Goal: Task Accomplishment & Management: Use online tool/utility

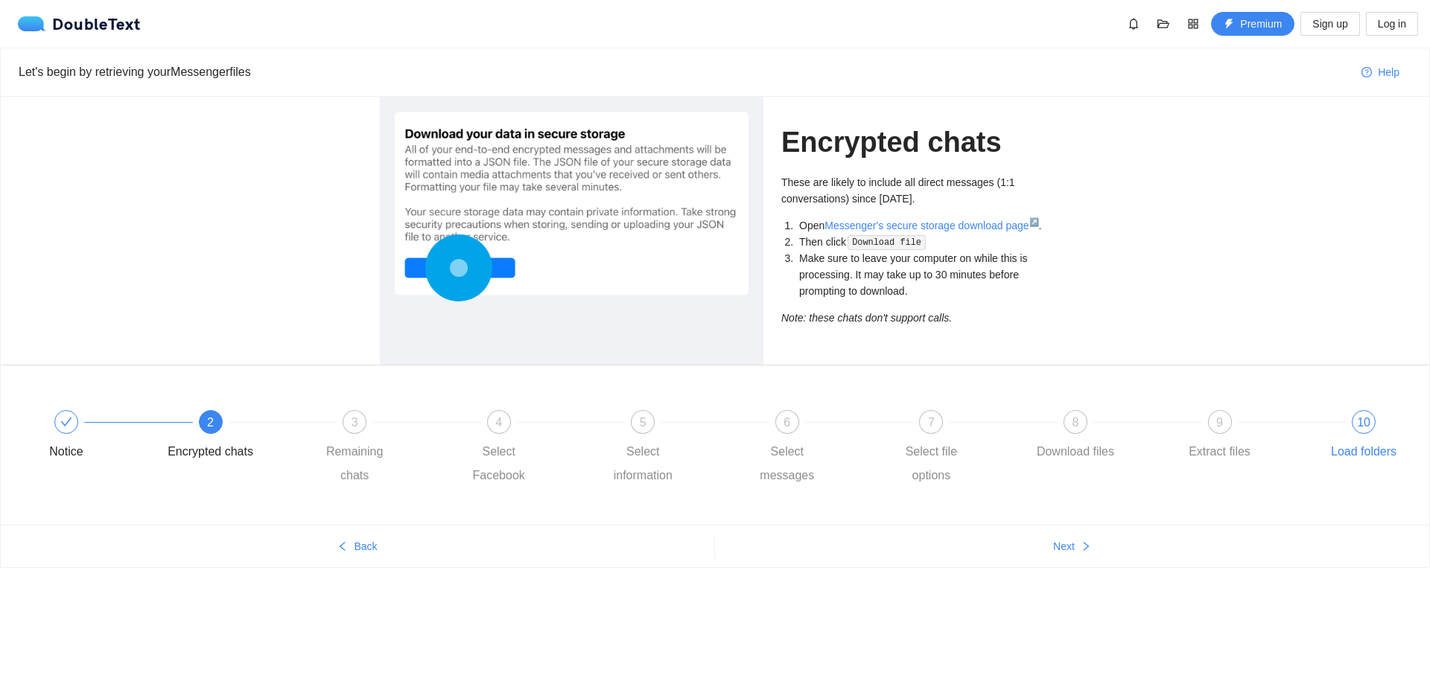
click at [1358, 427] on span "10" at bounding box center [1363, 422] width 13 height 13
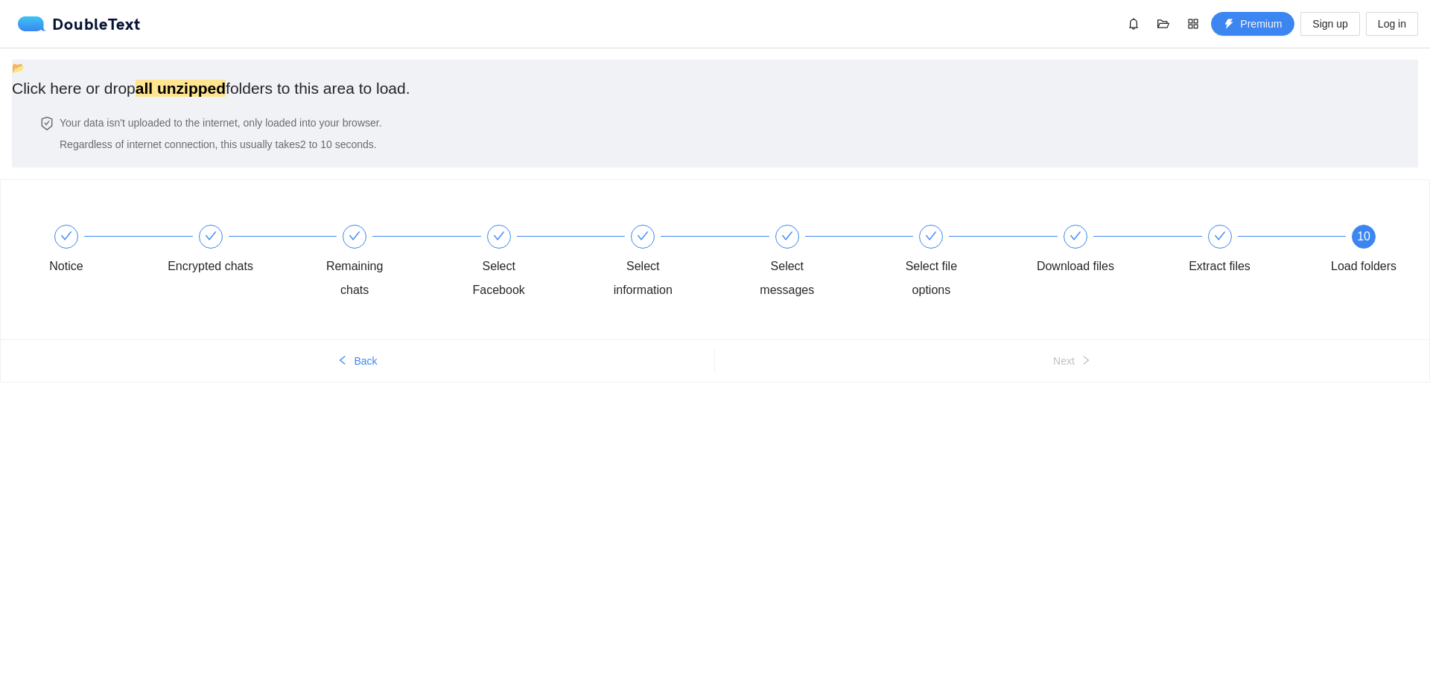
click at [25, 74] on span "📂" at bounding box center [18, 68] width 13 height 12
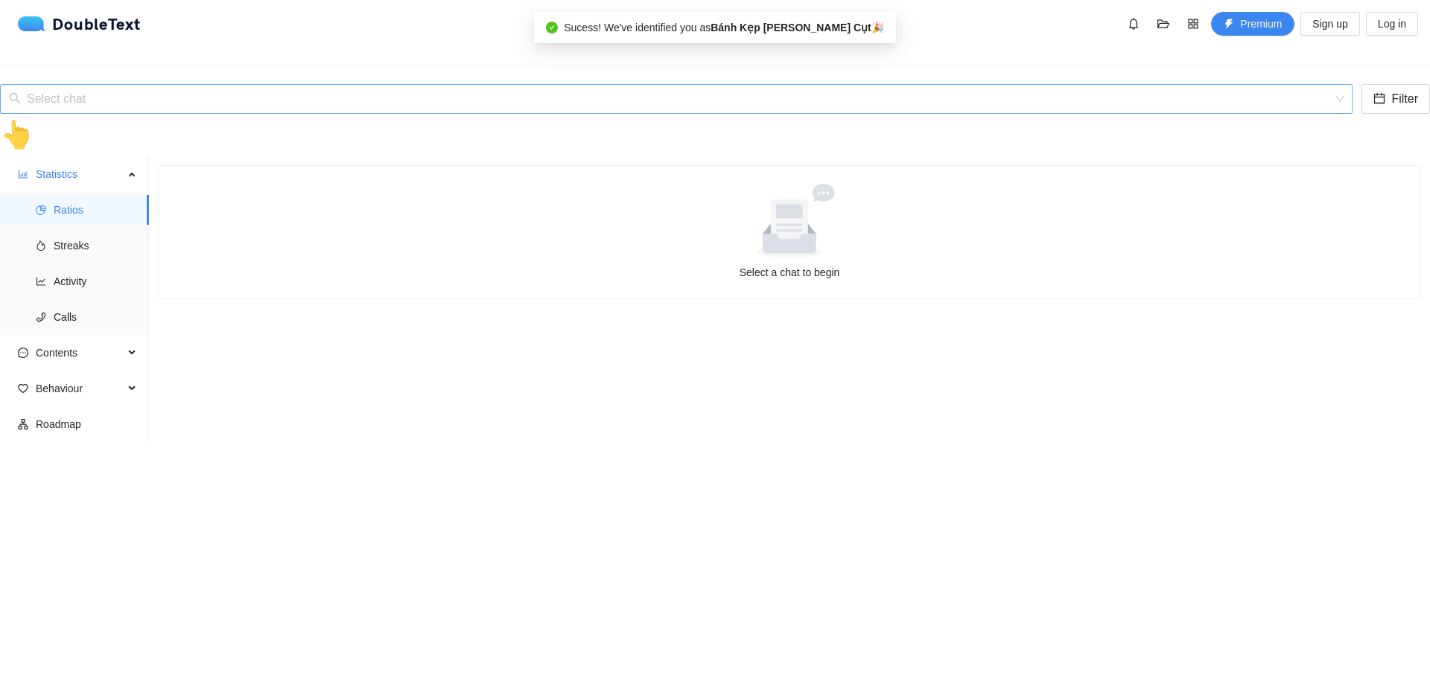
click at [156, 85] on input "search" at bounding box center [671, 99] width 1324 height 28
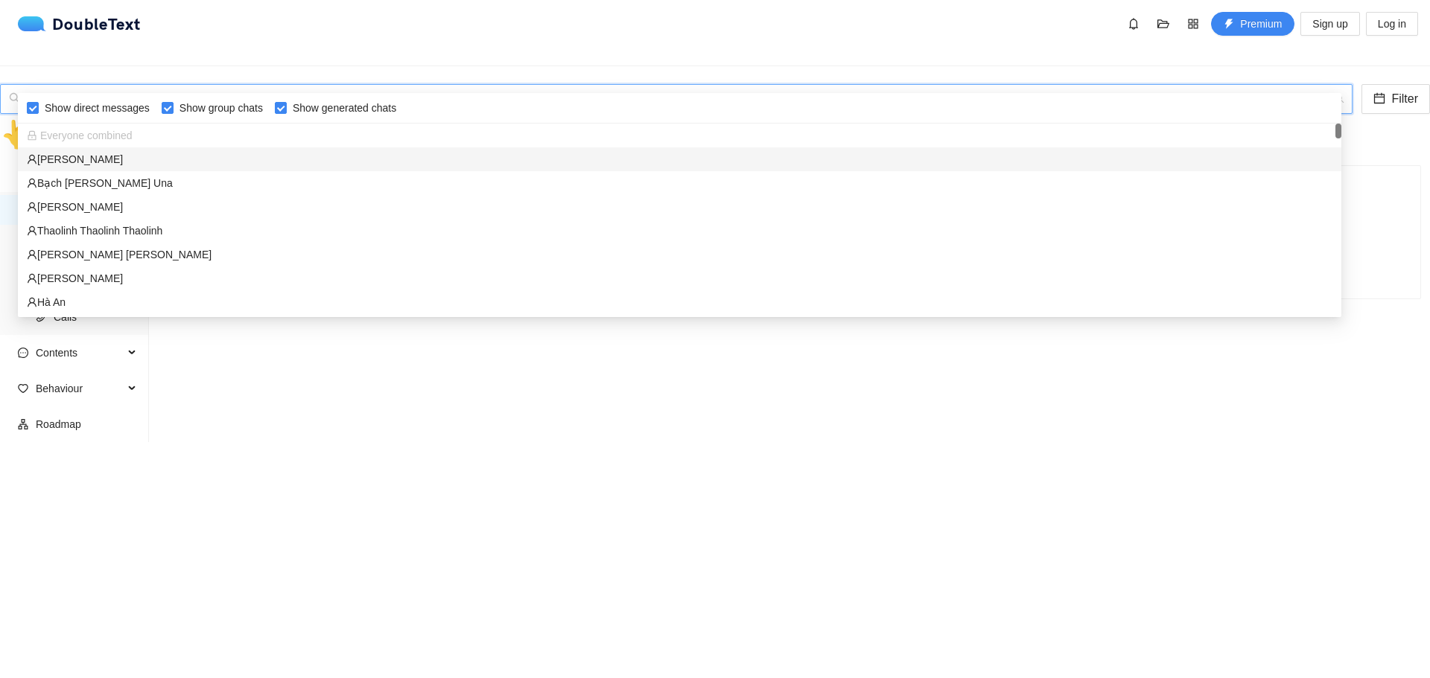
click at [134, 156] on div "[PERSON_NAME]" at bounding box center [679, 159] width 1305 height 16
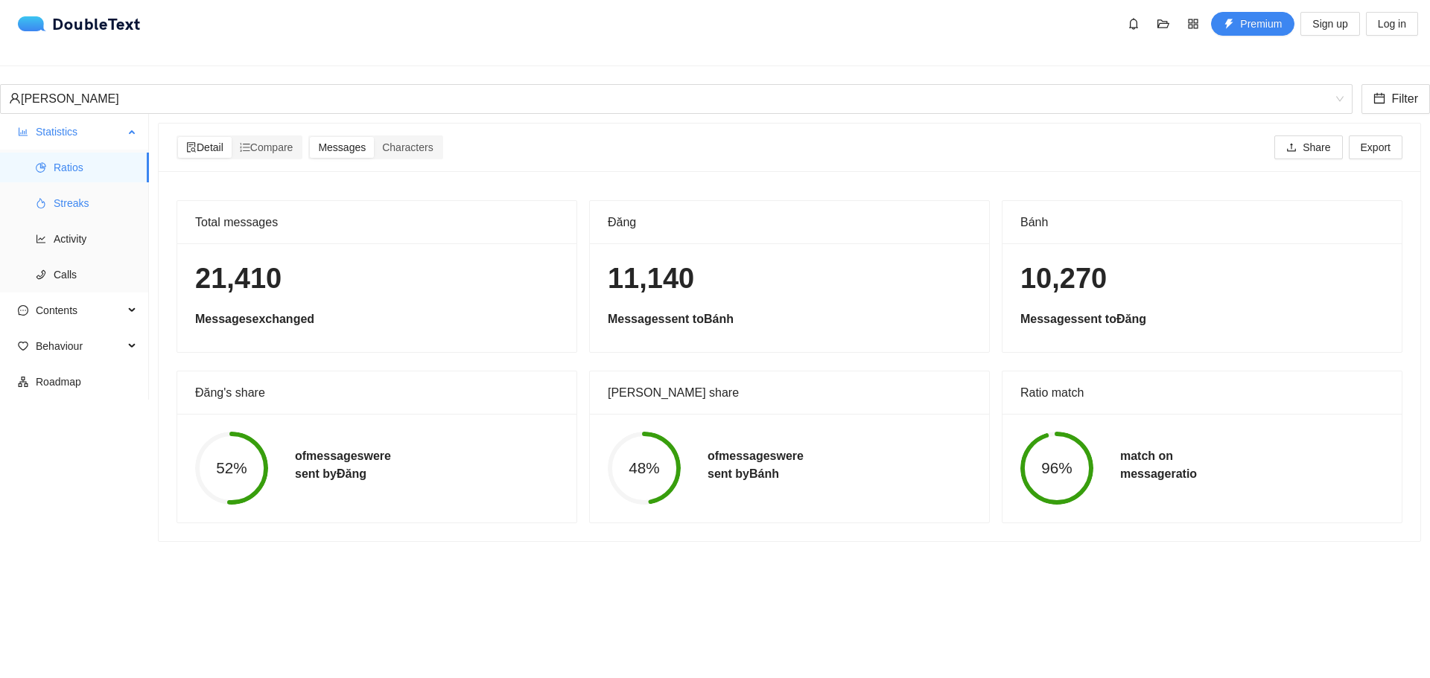
click at [66, 195] on span "Streaks" at bounding box center [95, 203] width 83 height 30
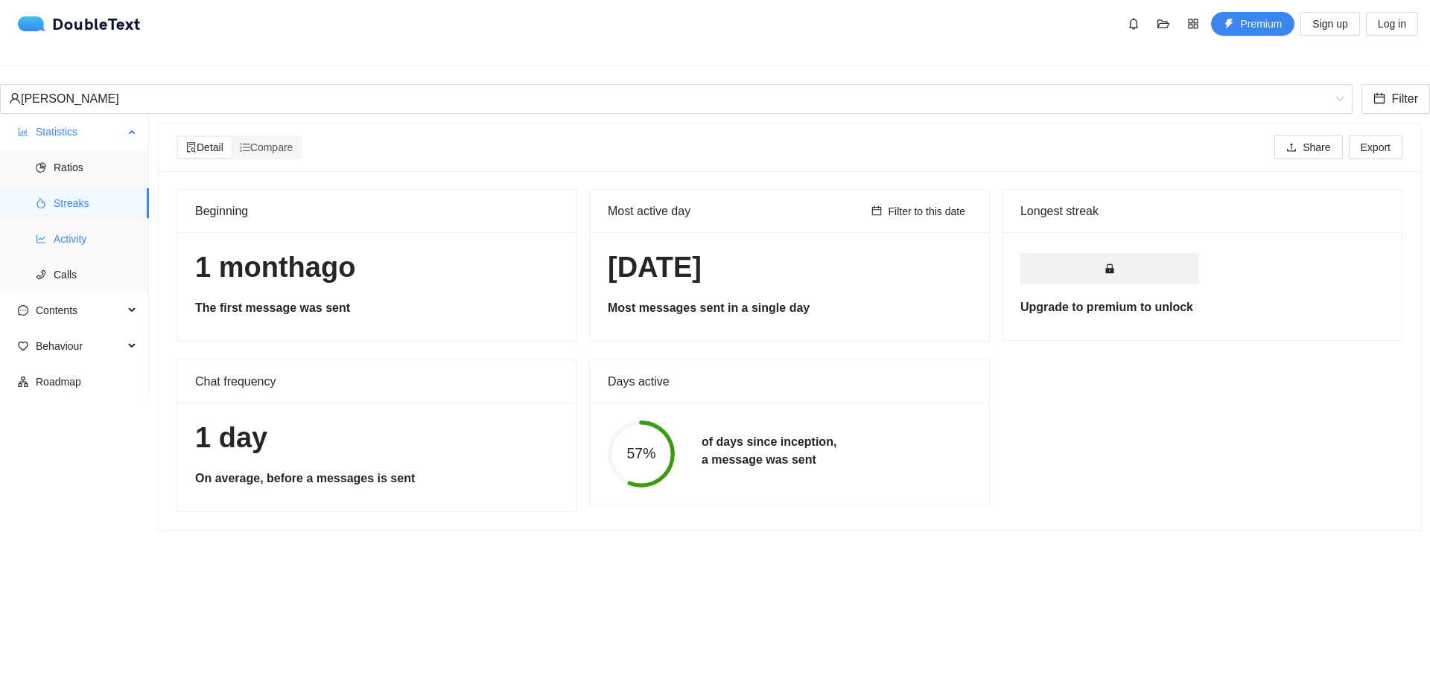
click at [81, 227] on span "Activity" at bounding box center [95, 239] width 83 height 30
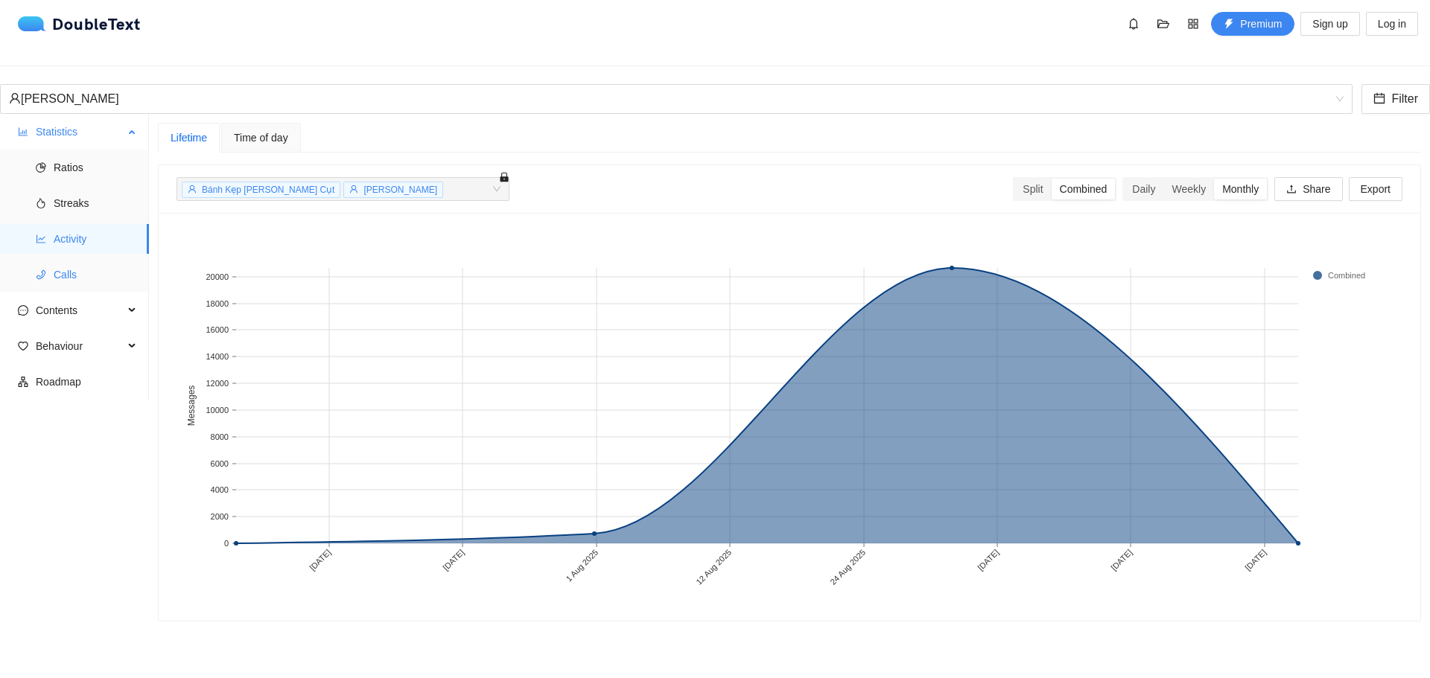
click at [75, 260] on span "Calls" at bounding box center [95, 275] width 83 height 30
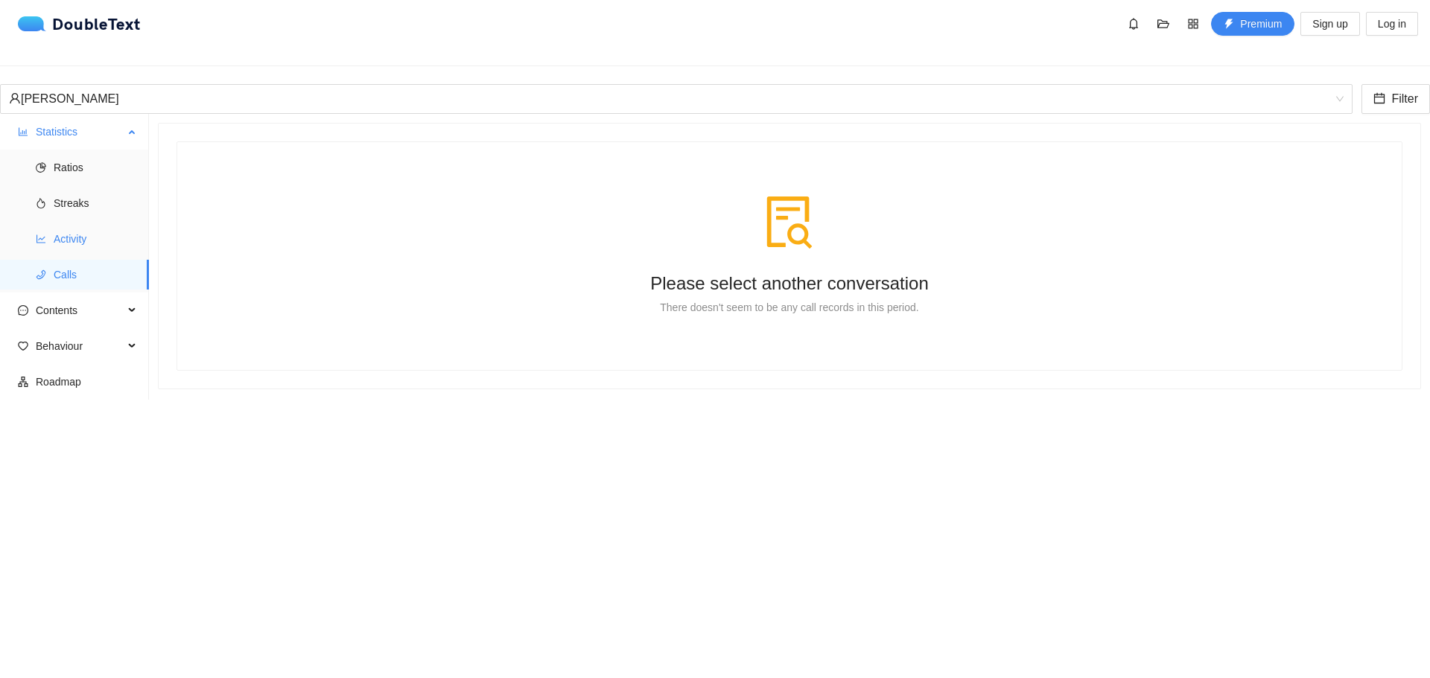
click at [75, 230] on span "Activity" at bounding box center [95, 239] width 83 height 30
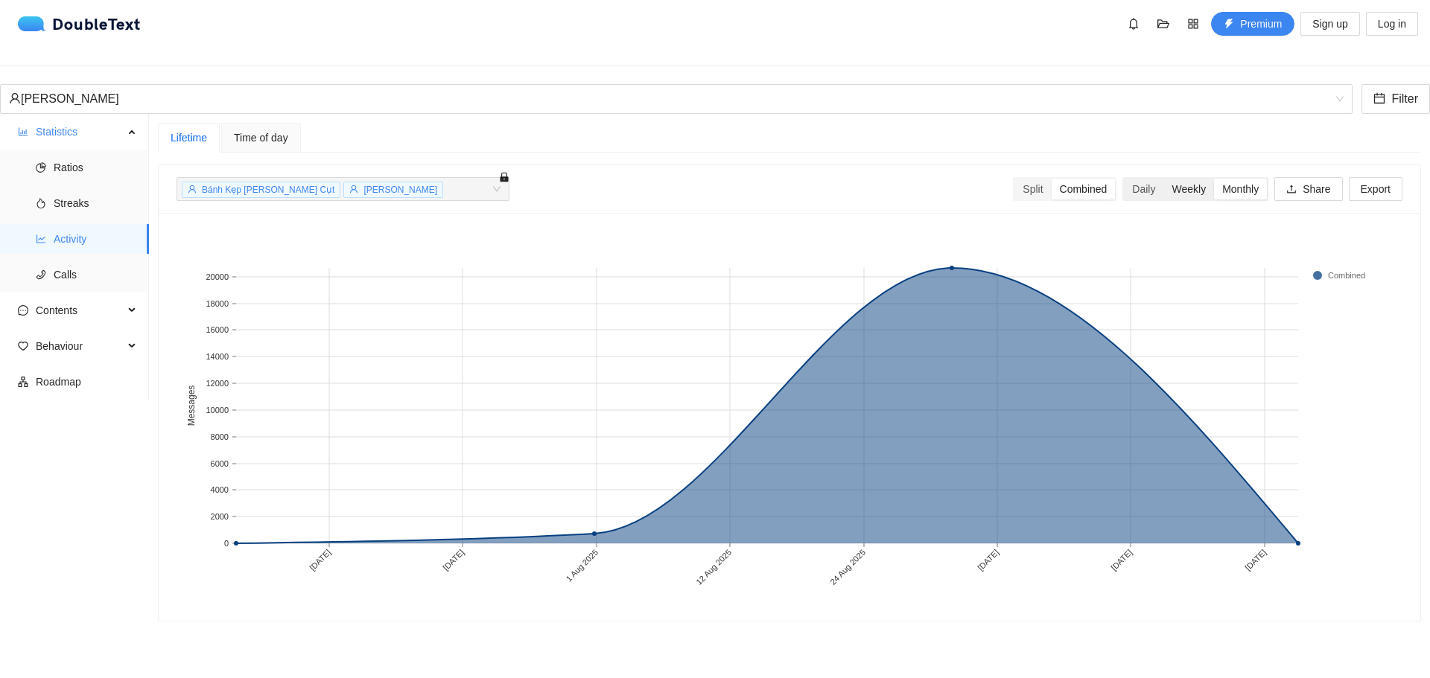
click at [1174, 179] on div "Weekly" at bounding box center [1188, 189] width 51 height 21
click at [1163, 179] on input "Weekly" at bounding box center [1163, 179] width 0 height 0
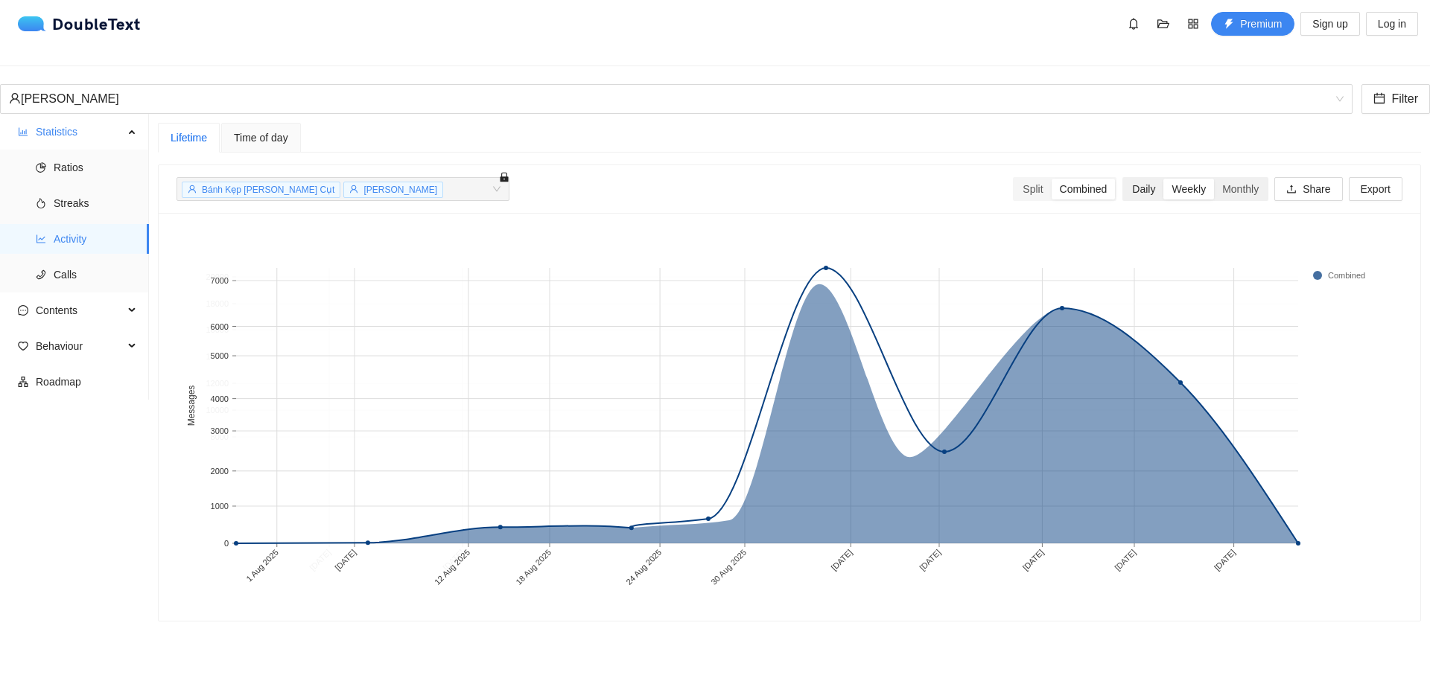
click at [1147, 179] on div "Daily" at bounding box center [1143, 189] width 39 height 21
click at [1124, 179] on input "Daily" at bounding box center [1124, 179] width 0 height 0
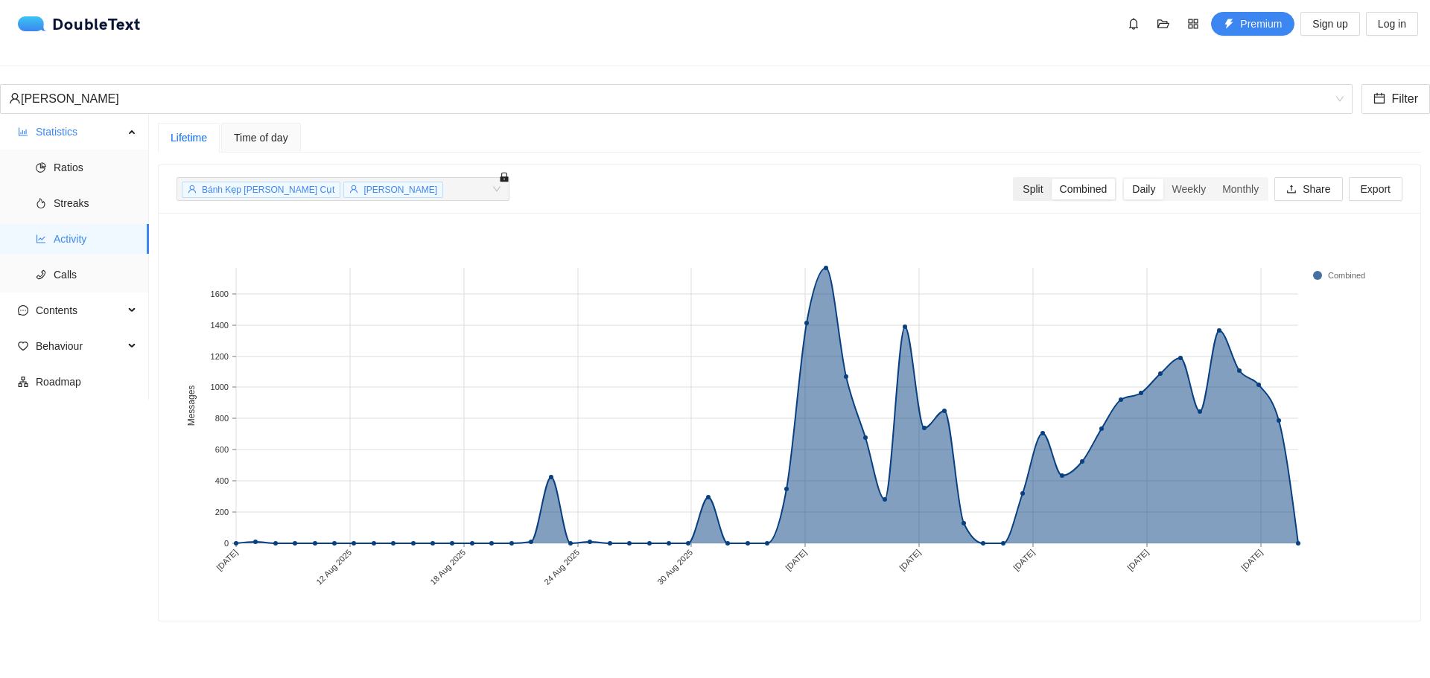
click at [1025, 179] on div "Split" at bounding box center [1032, 189] width 36 height 21
click at [1014, 179] on input "Split" at bounding box center [1014, 179] width 0 height 0
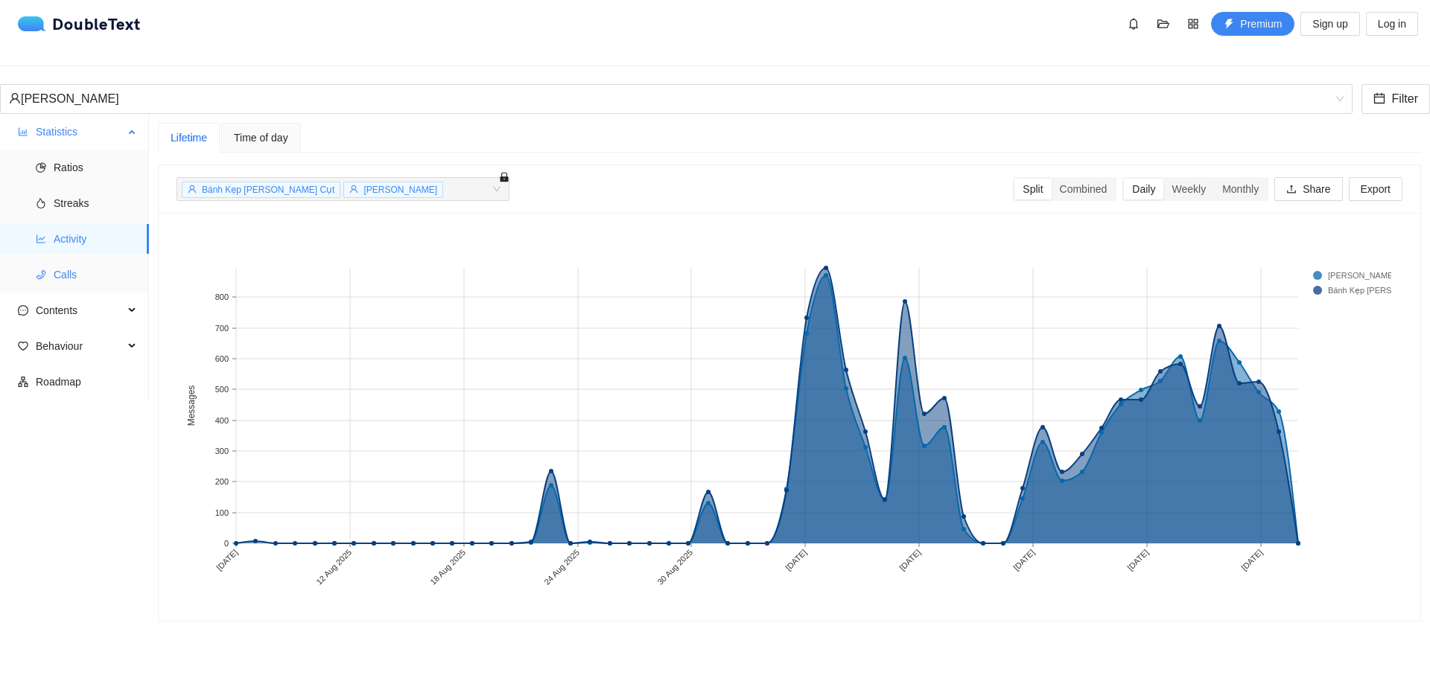
click at [63, 269] on span "Calls" at bounding box center [95, 275] width 83 height 30
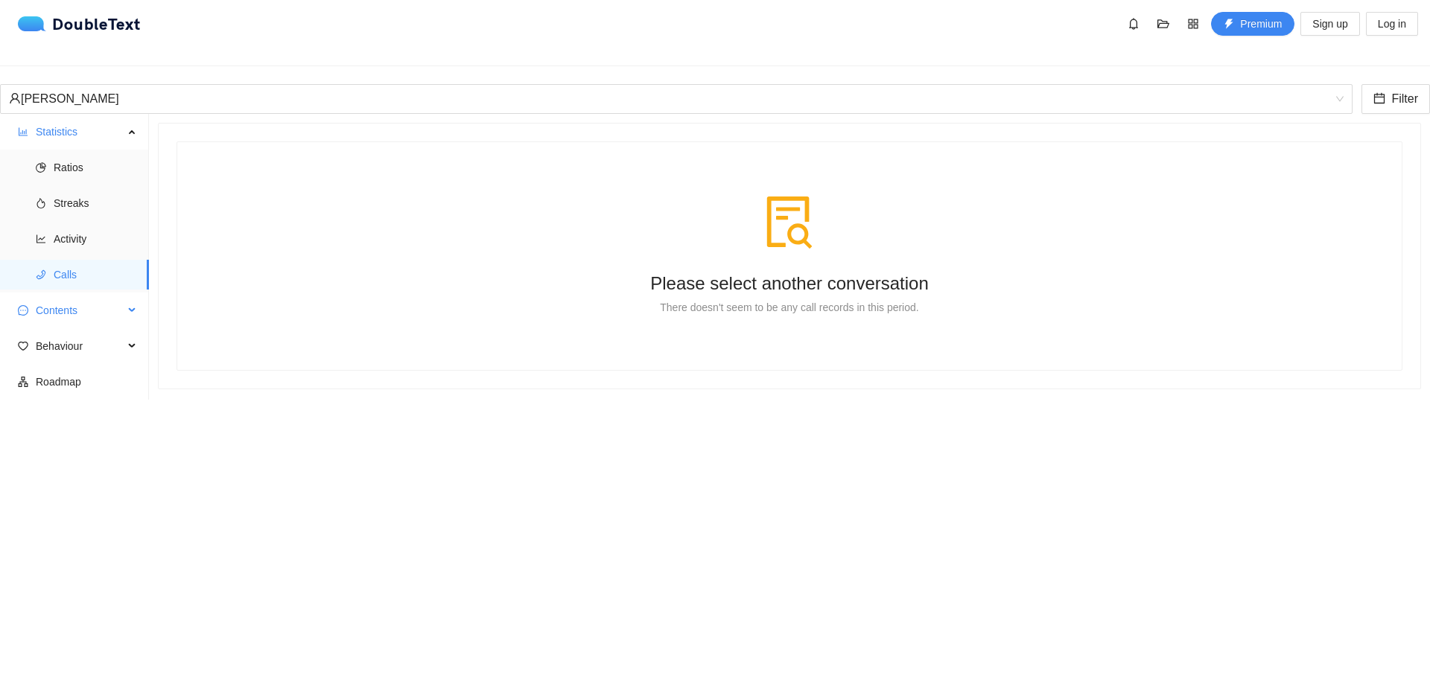
click at [66, 305] on span "Contents" at bounding box center [80, 311] width 88 height 30
click at [67, 331] on span "Word Cloud" at bounding box center [95, 346] width 83 height 30
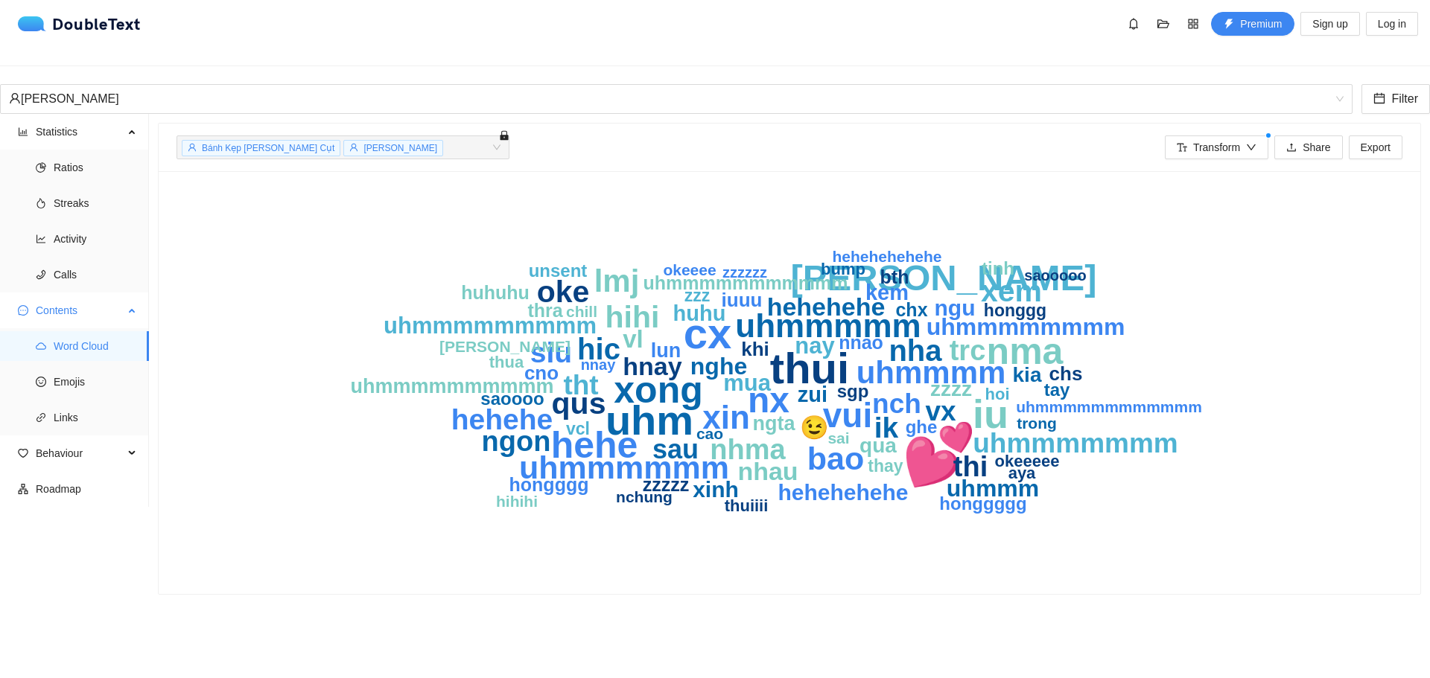
click at [105, 354] on ul "Word Cloud Emojis Links" at bounding box center [74, 381] width 148 height 107
click at [99, 370] on span "Emojis" at bounding box center [95, 382] width 83 height 30
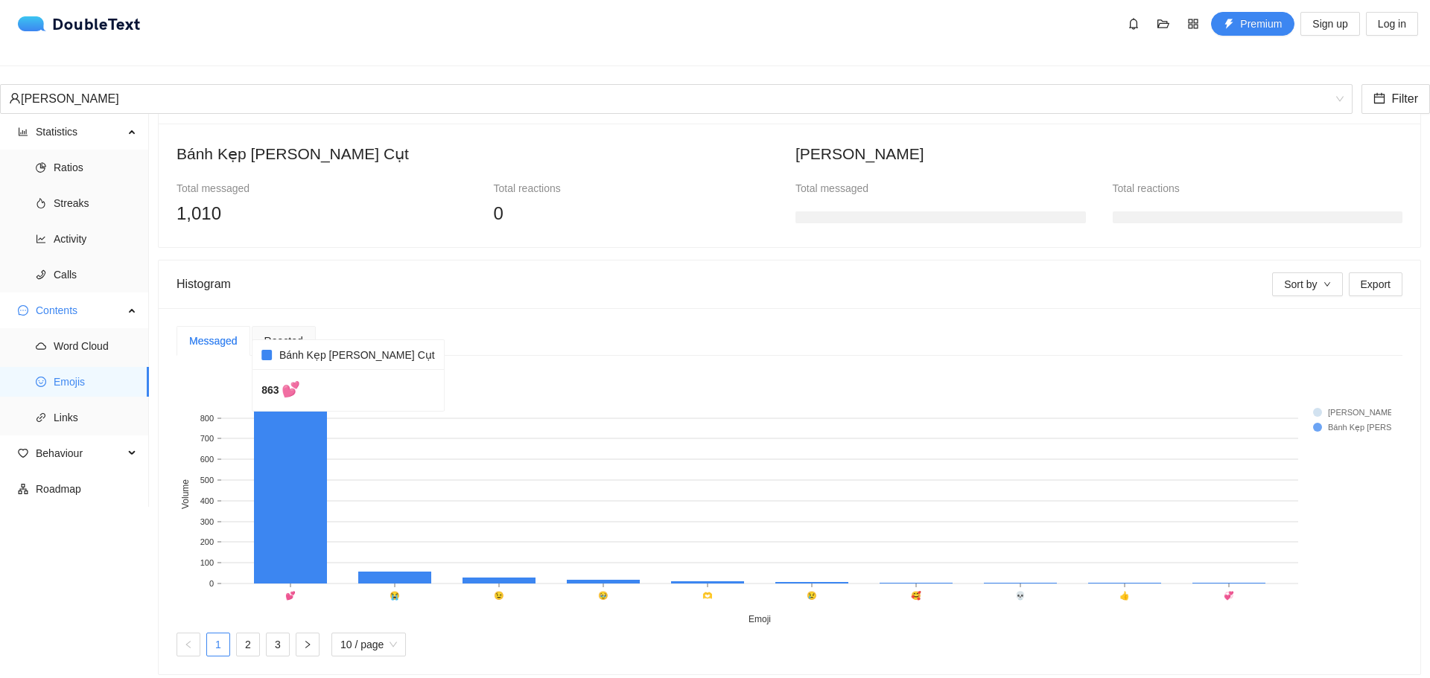
scroll to position [160, 0]
click at [49, 403] on li "Links" at bounding box center [74, 418] width 149 height 30
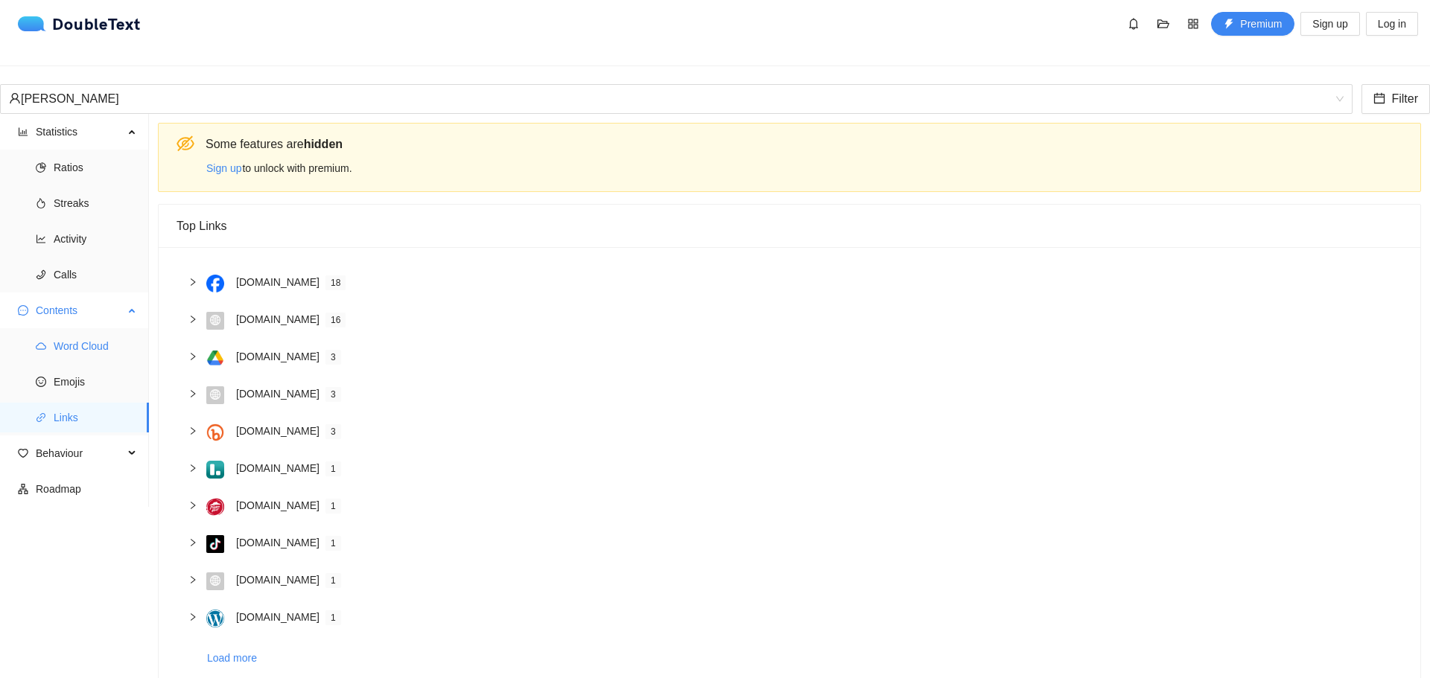
click at [99, 331] on span "Word Cloud" at bounding box center [95, 346] width 83 height 30
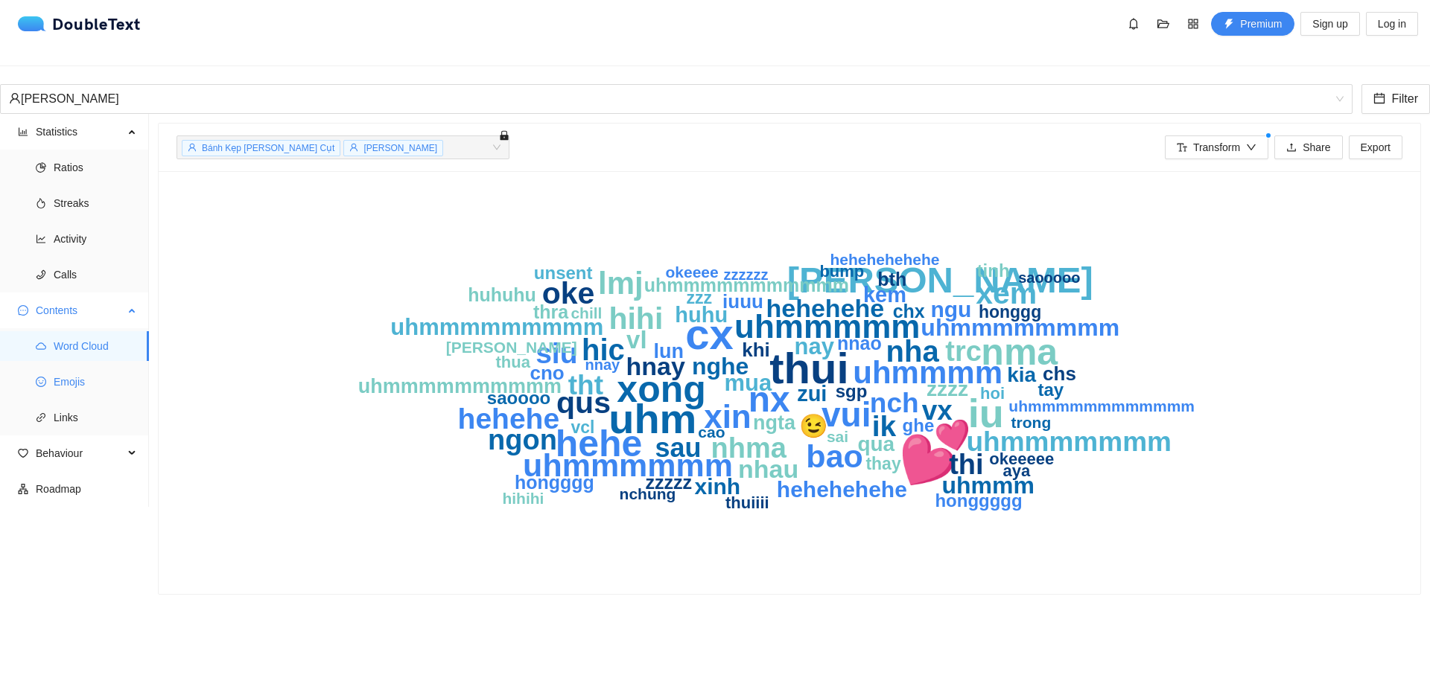
click at [102, 370] on span "Emojis" at bounding box center [95, 382] width 83 height 30
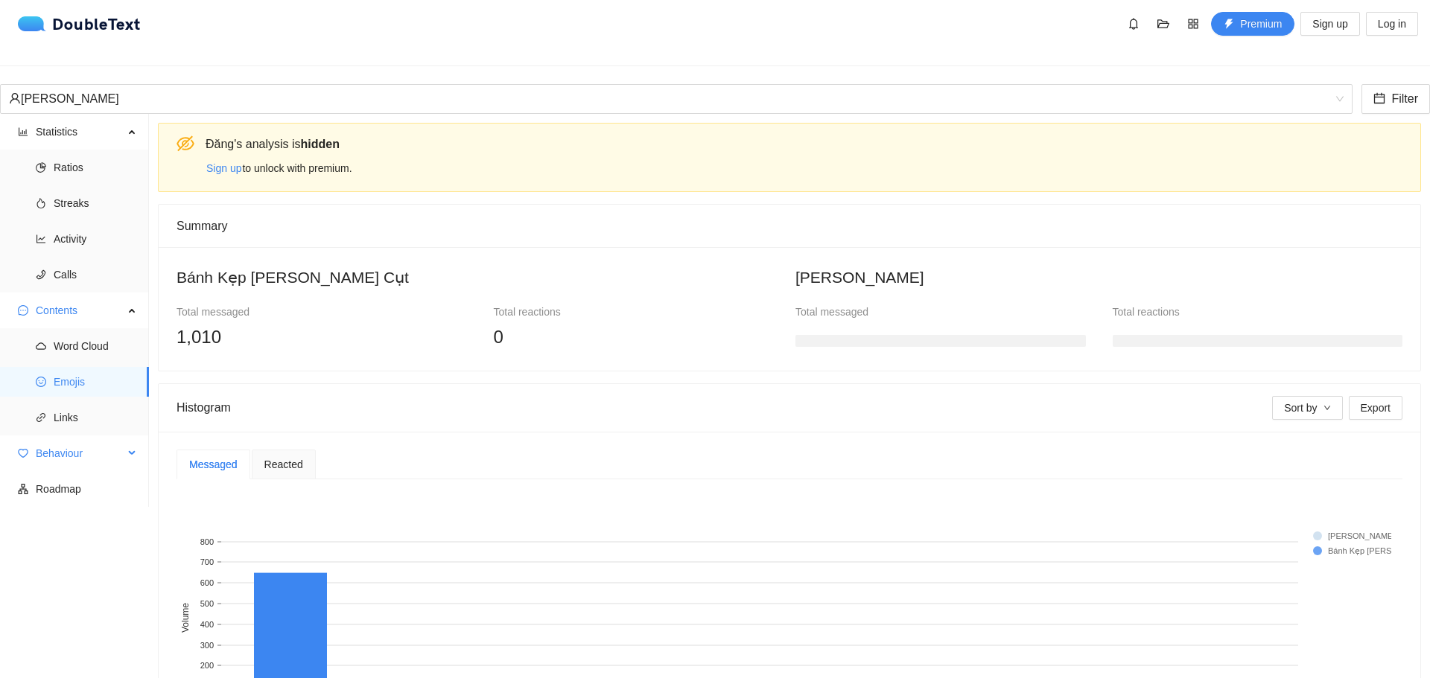
click at [91, 450] on span "Behaviour" at bounding box center [80, 454] width 88 height 30
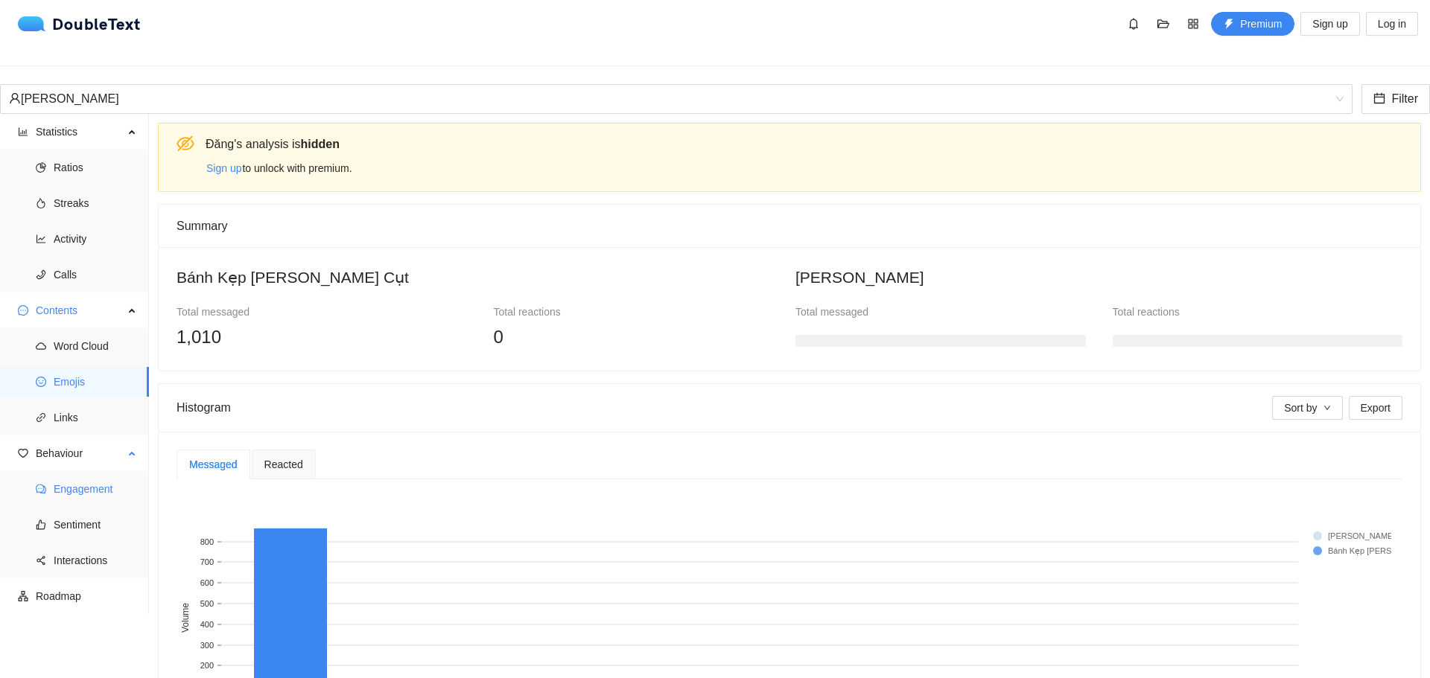
click at [76, 474] on span "Engagement" at bounding box center [95, 489] width 83 height 30
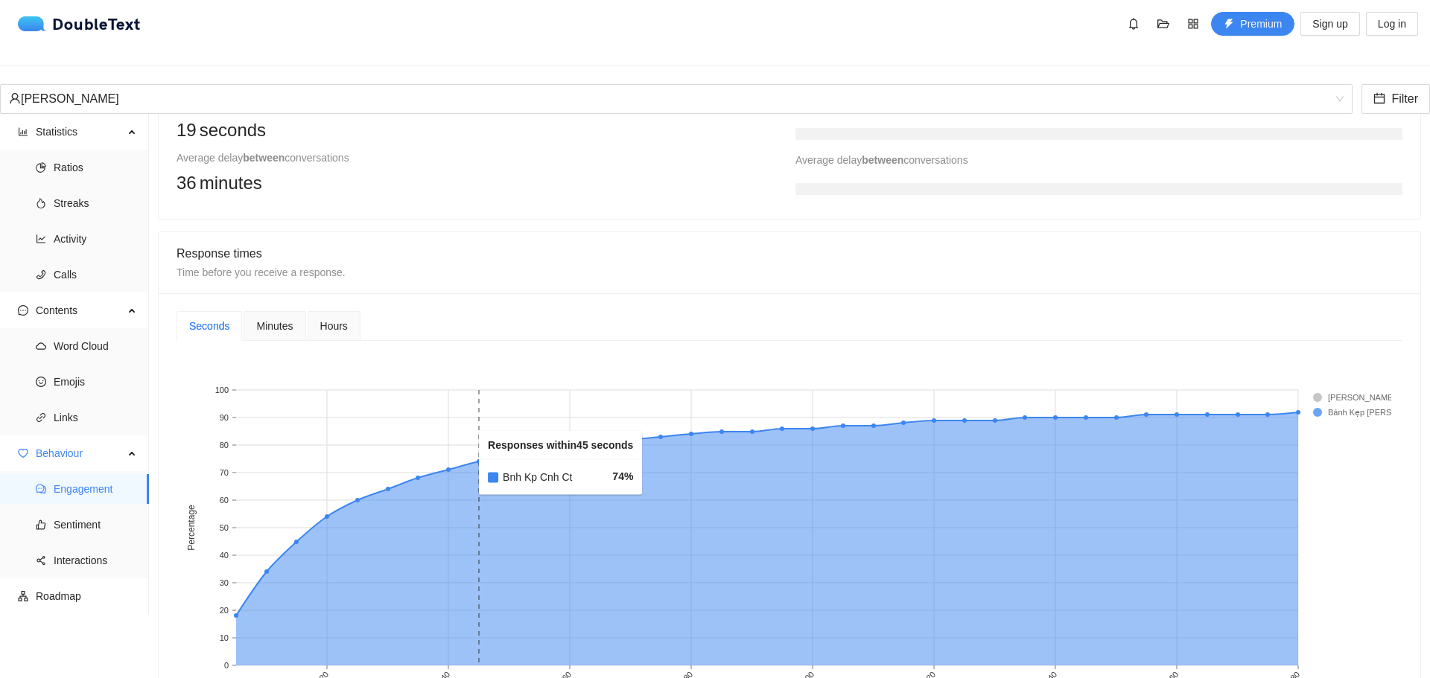
scroll to position [670, 0]
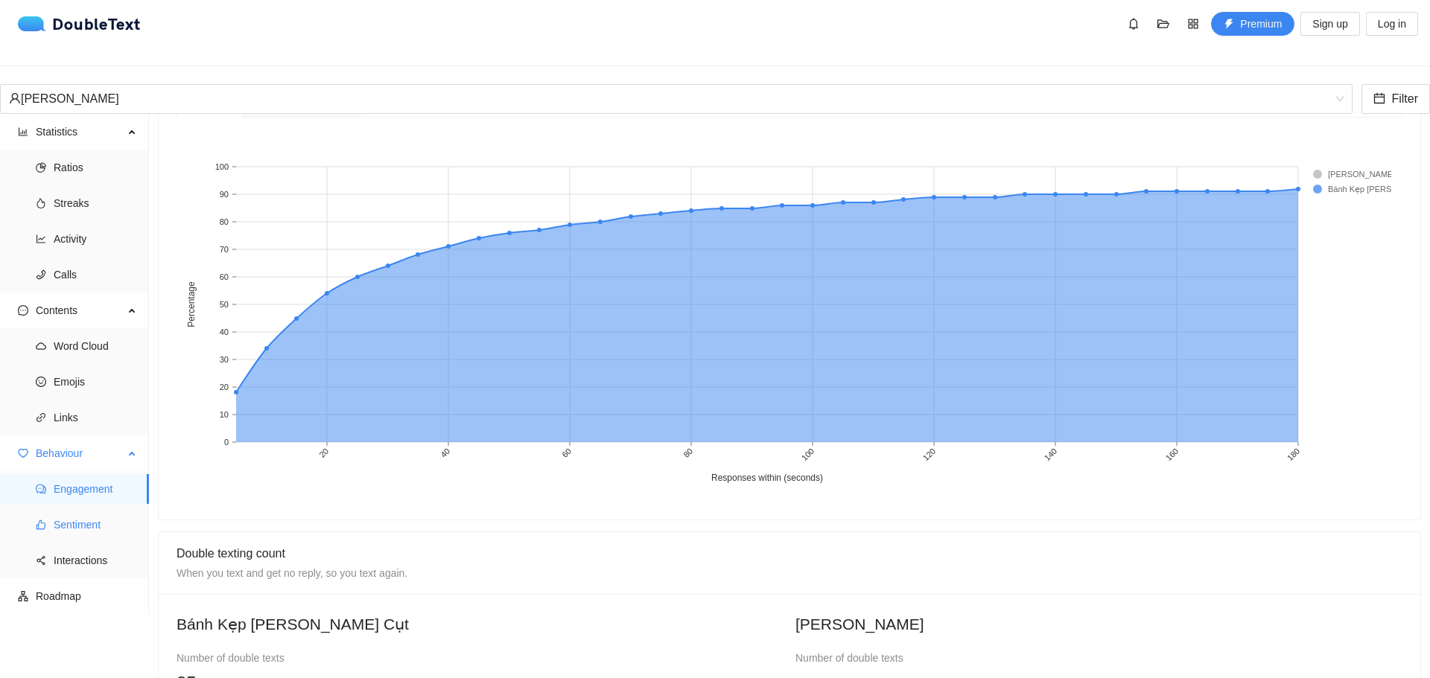
click at [106, 510] on span "Sentiment" at bounding box center [95, 525] width 83 height 30
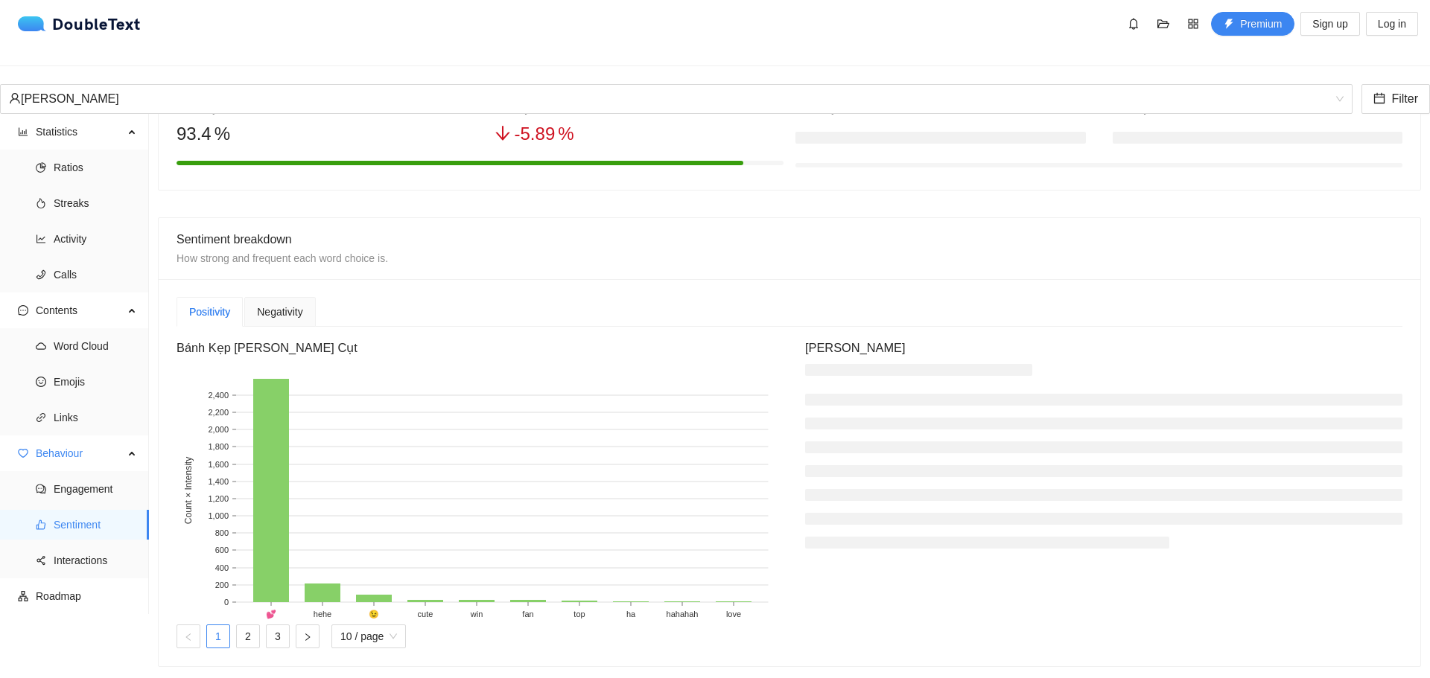
scroll to position [147, 0]
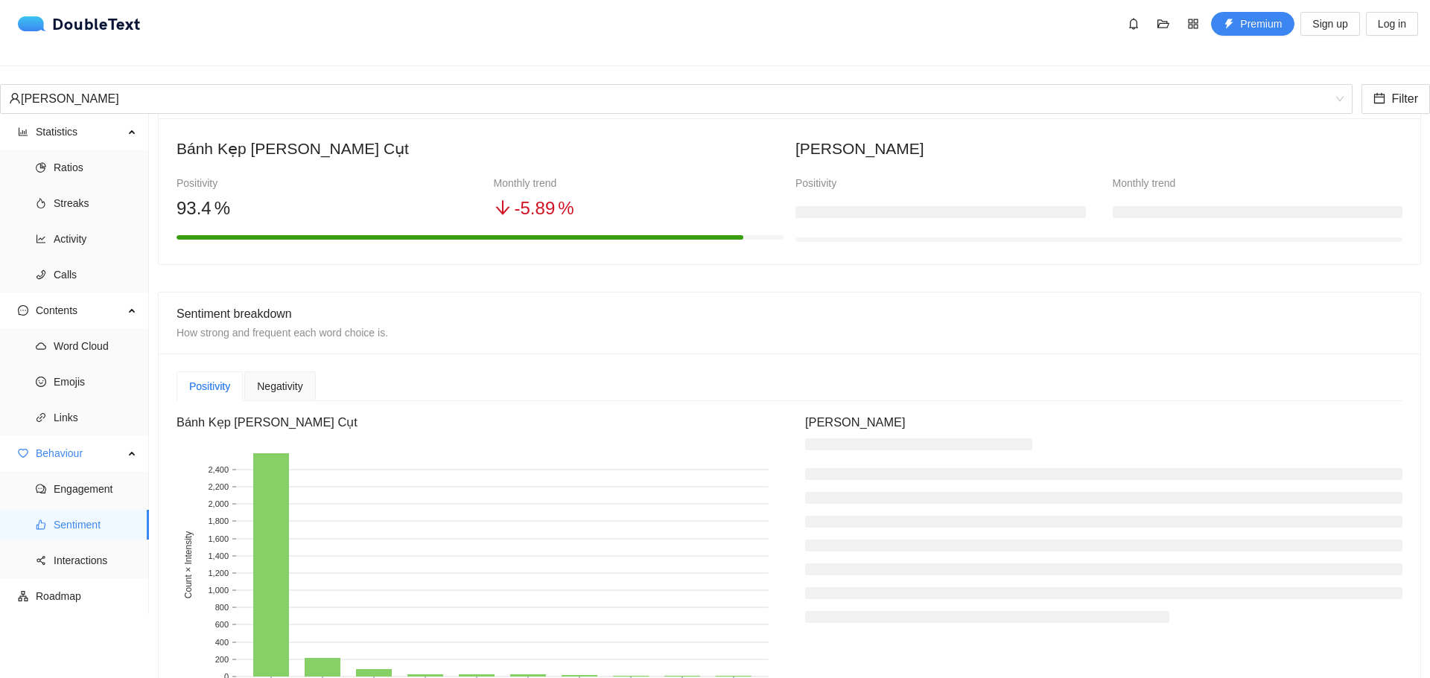
click at [301, 381] on span "Negativity" at bounding box center [279, 386] width 45 height 10
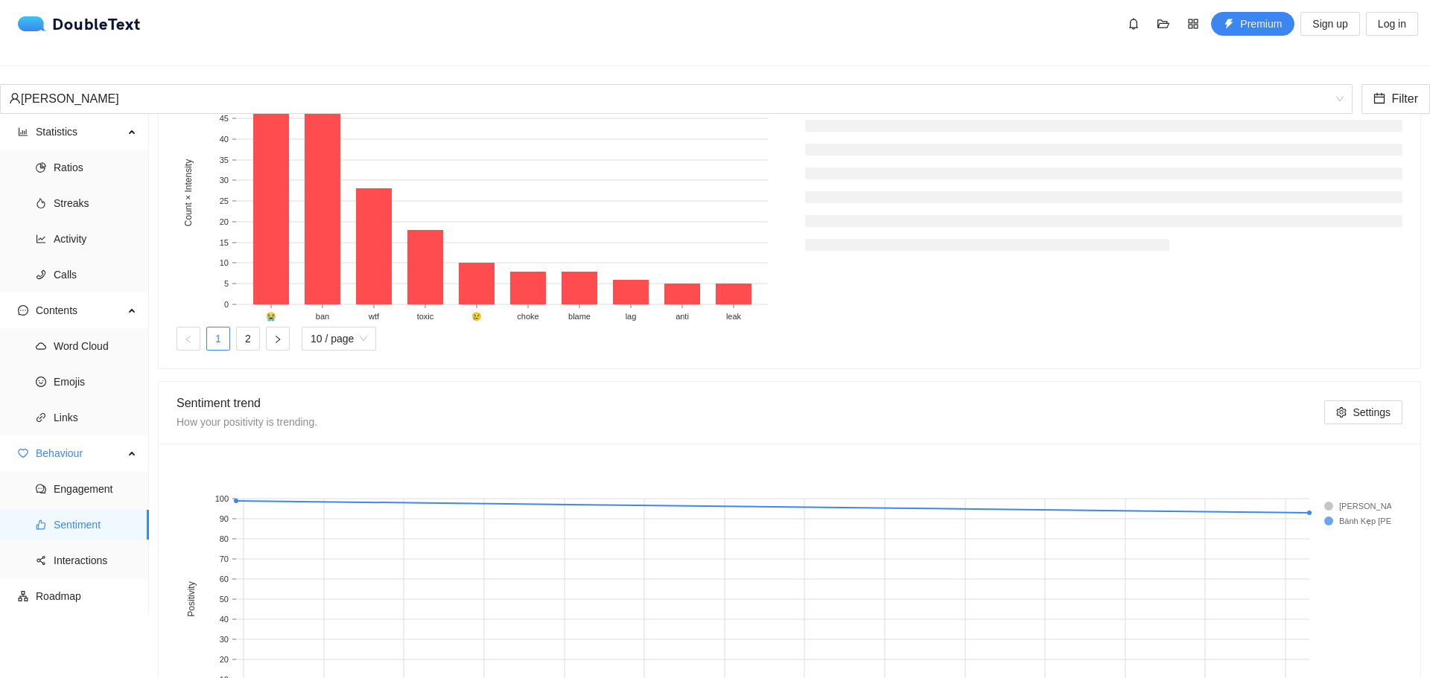
scroll to position [594, 0]
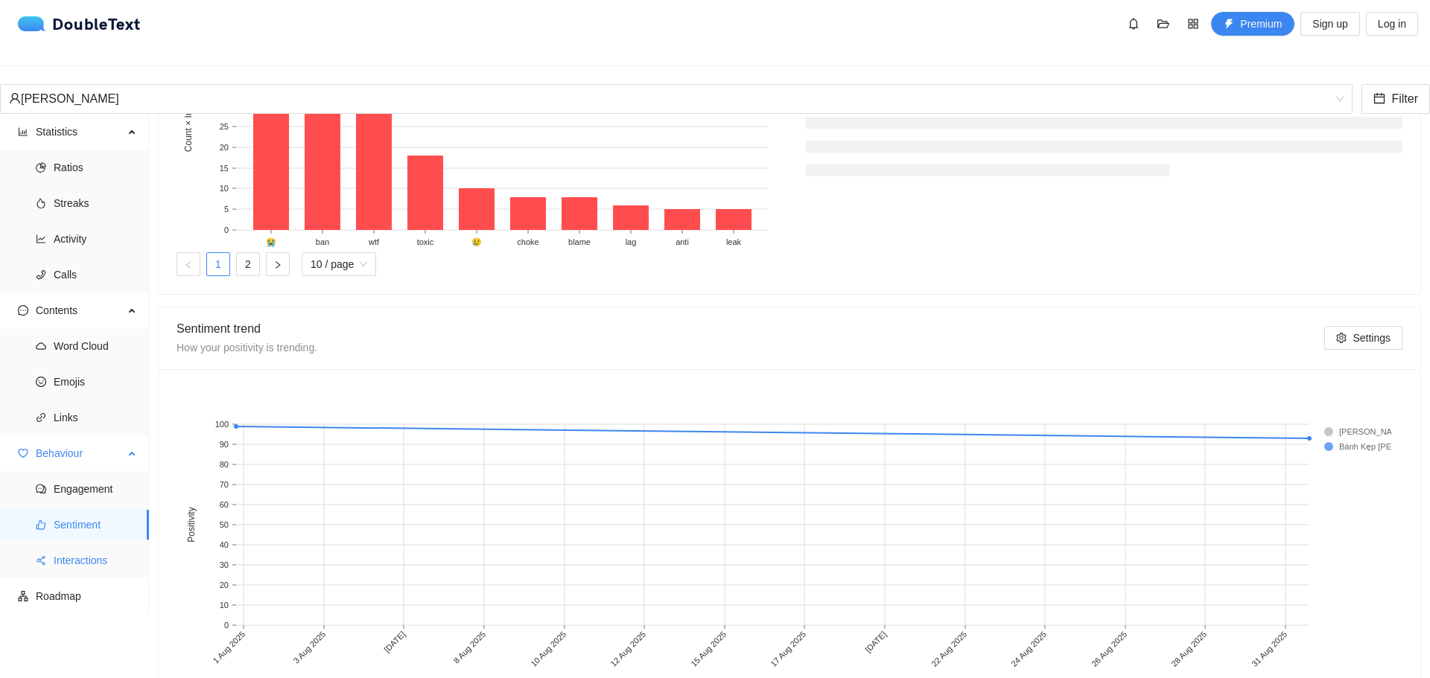
click at [78, 556] on span "Interactions" at bounding box center [95, 561] width 83 height 30
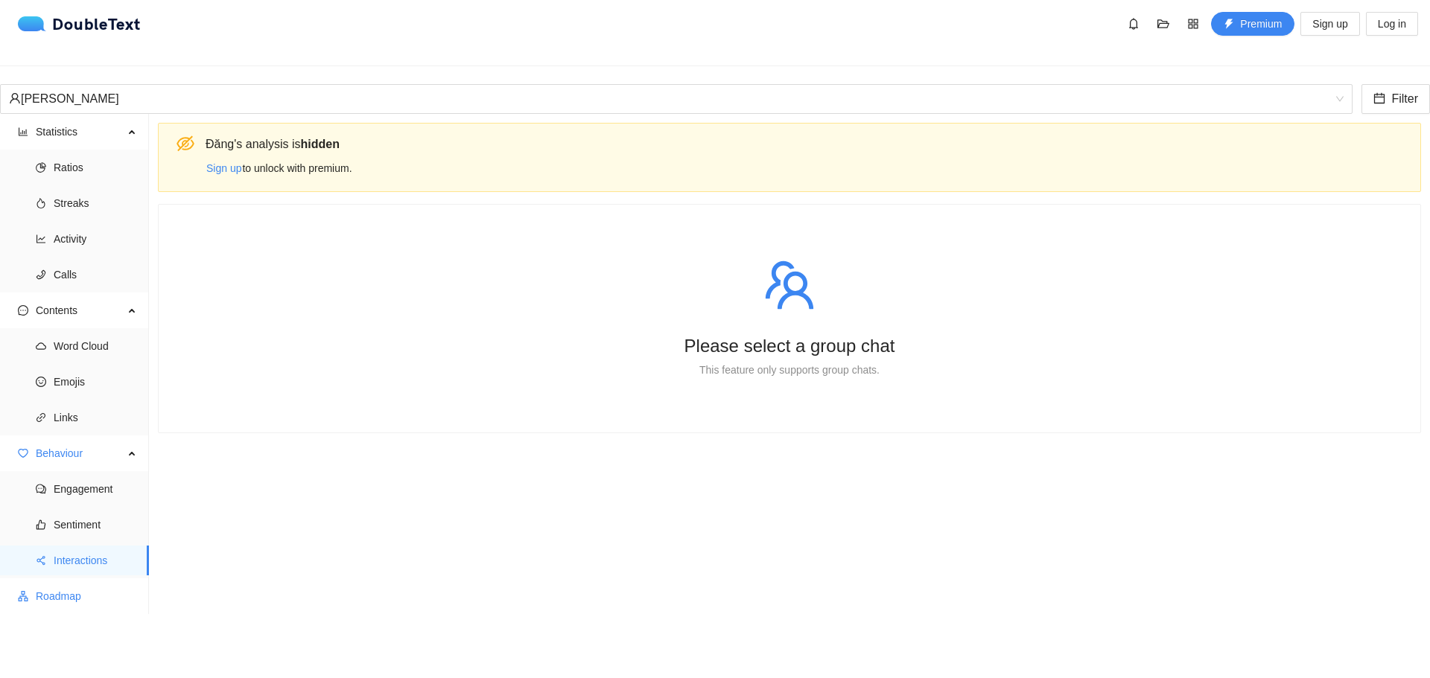
click at [95, 582] on span "Roadmap" at bounding box center [86, 597] width 101 height 30
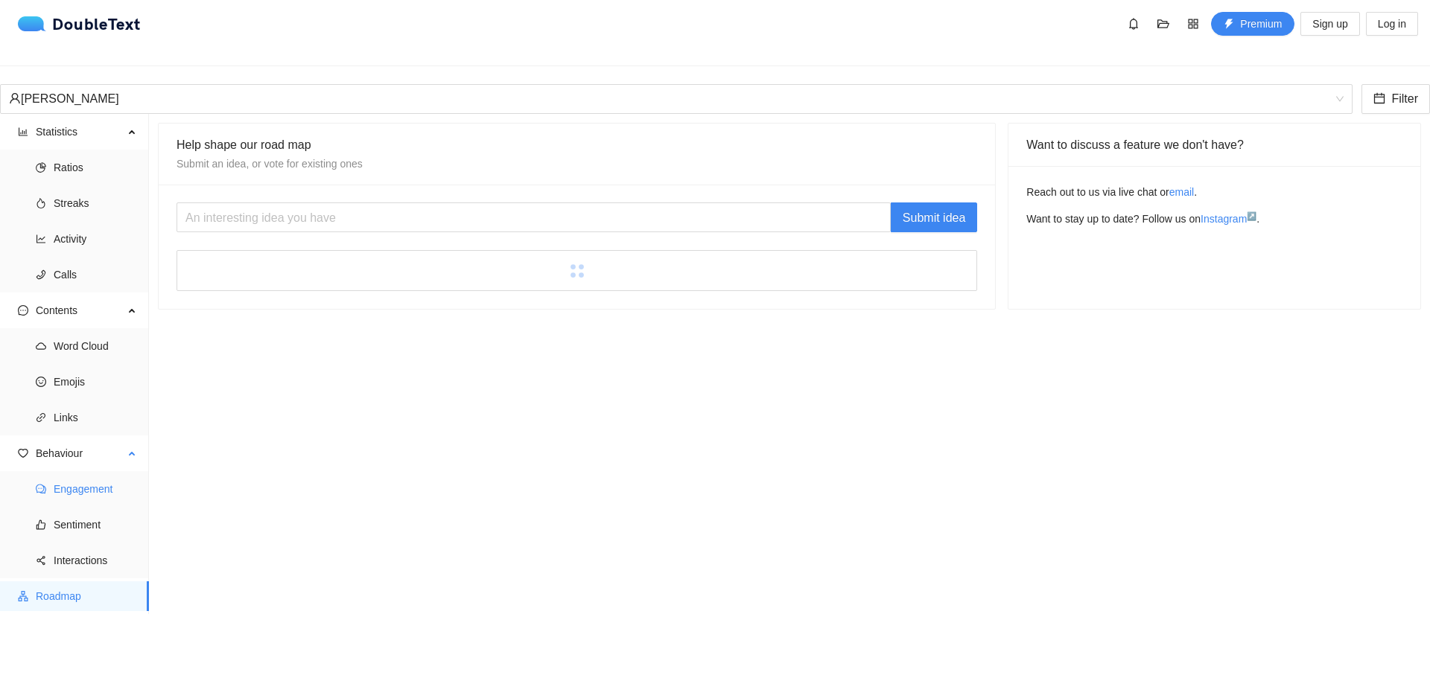
click at [104, 484] on span "Engagement" at bounding box center [95, 489] width 83 height 30
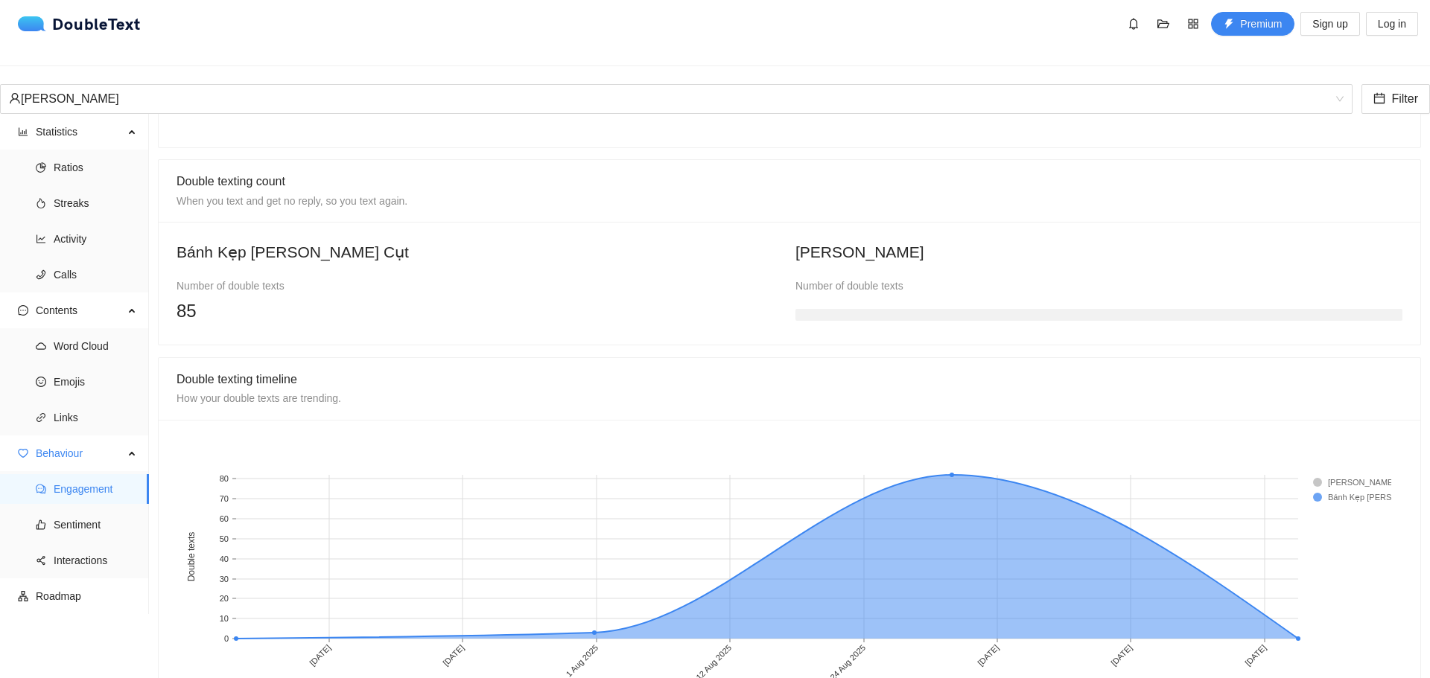
scroll to position [1095, 0]
